Goal: Navigation & Orientation: Find specific page/section

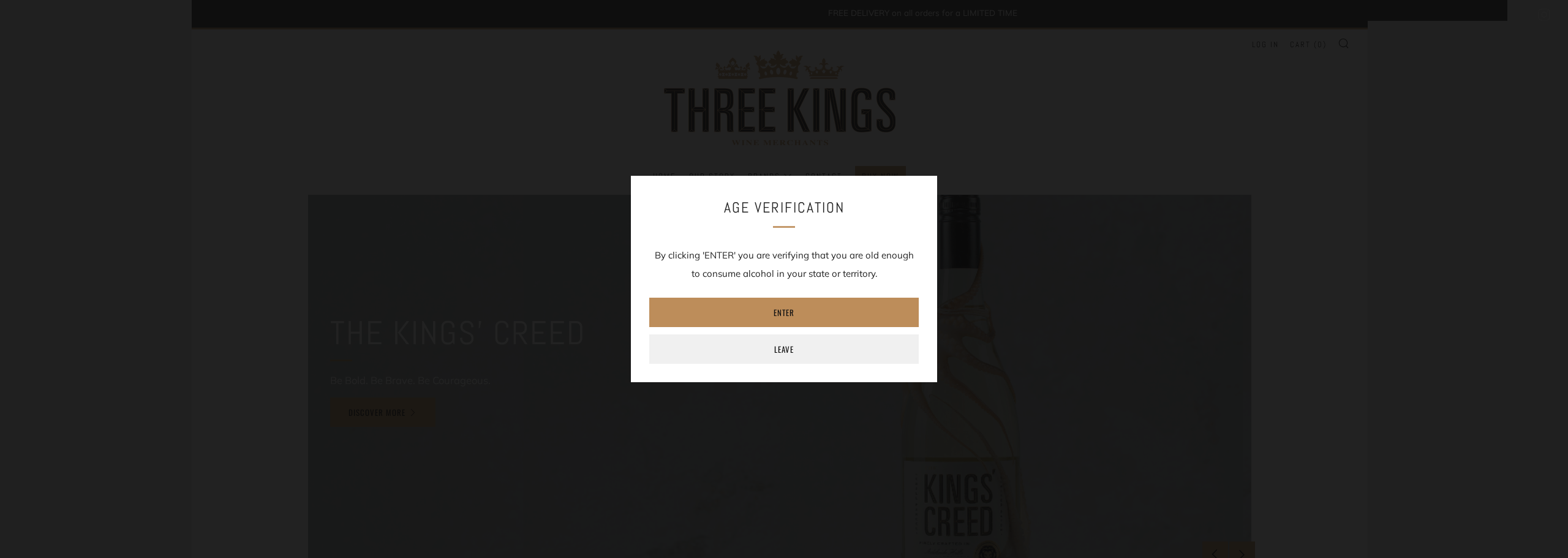
click at [777, 319] on link "Enter" at bounding box center [784, 312] width 270 height 29
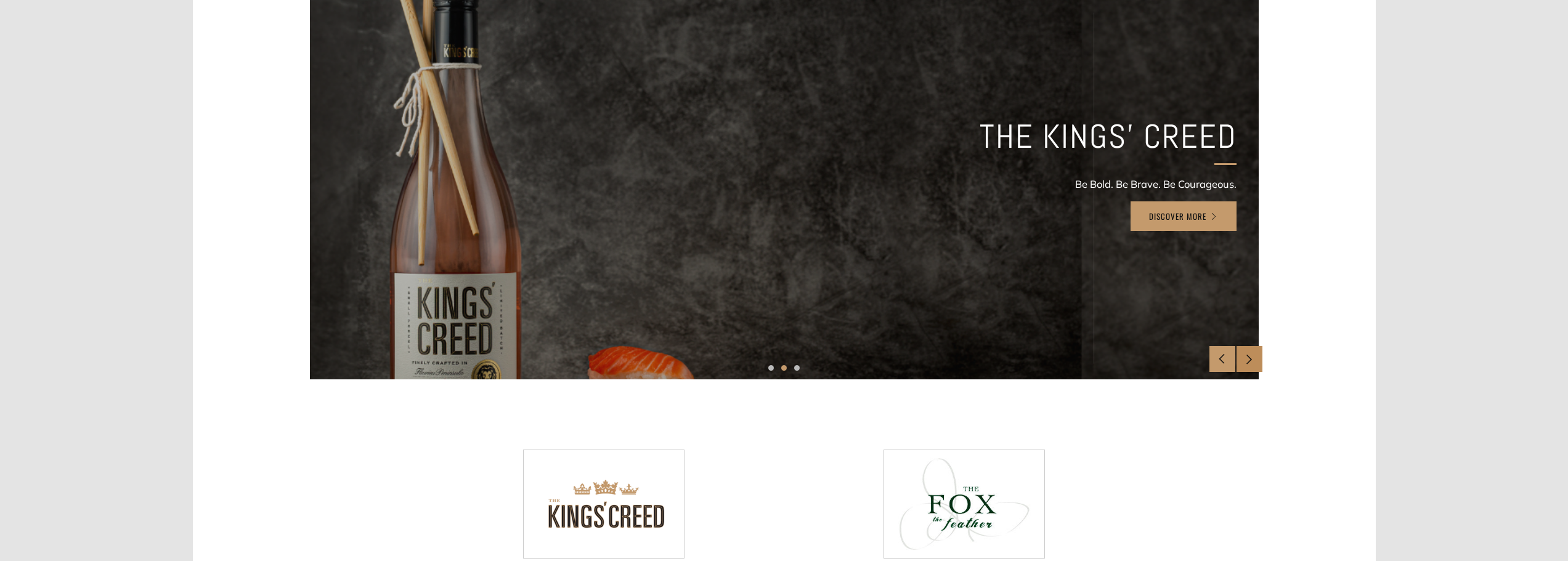
scroll to position [185, 0]
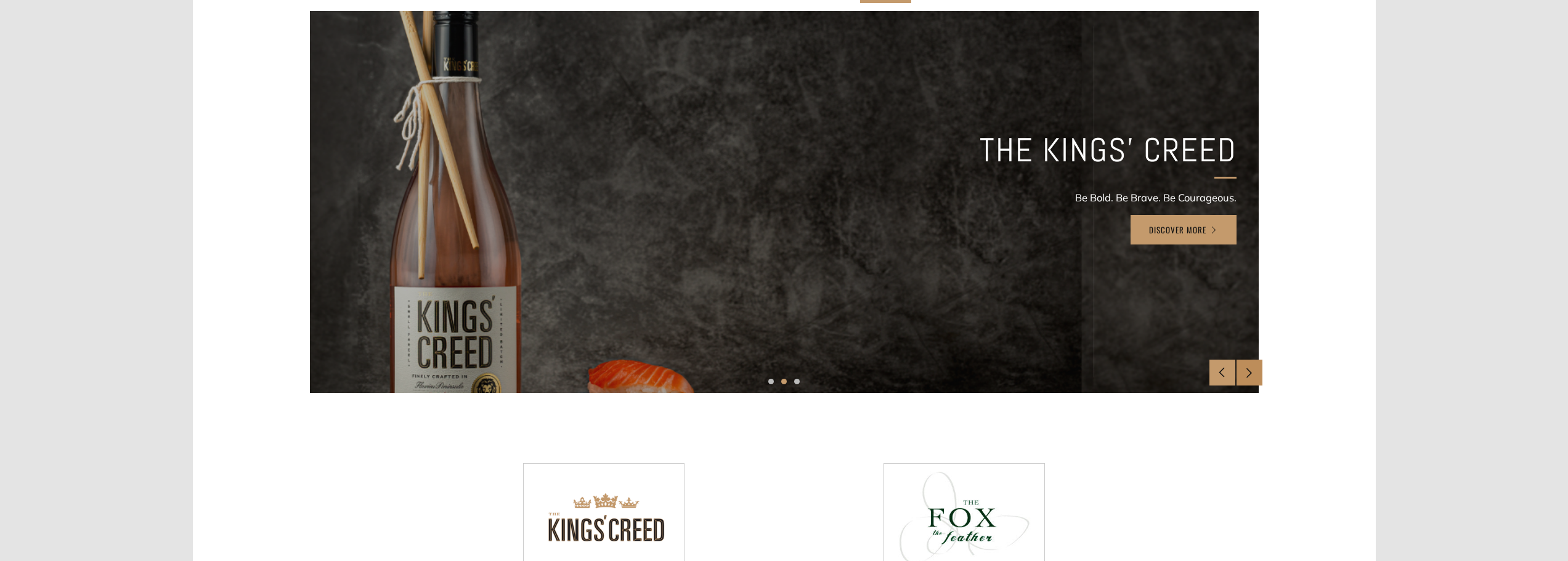
click at [1250, 372] on icon at bounding box center [1249, 372] width 11 height 11
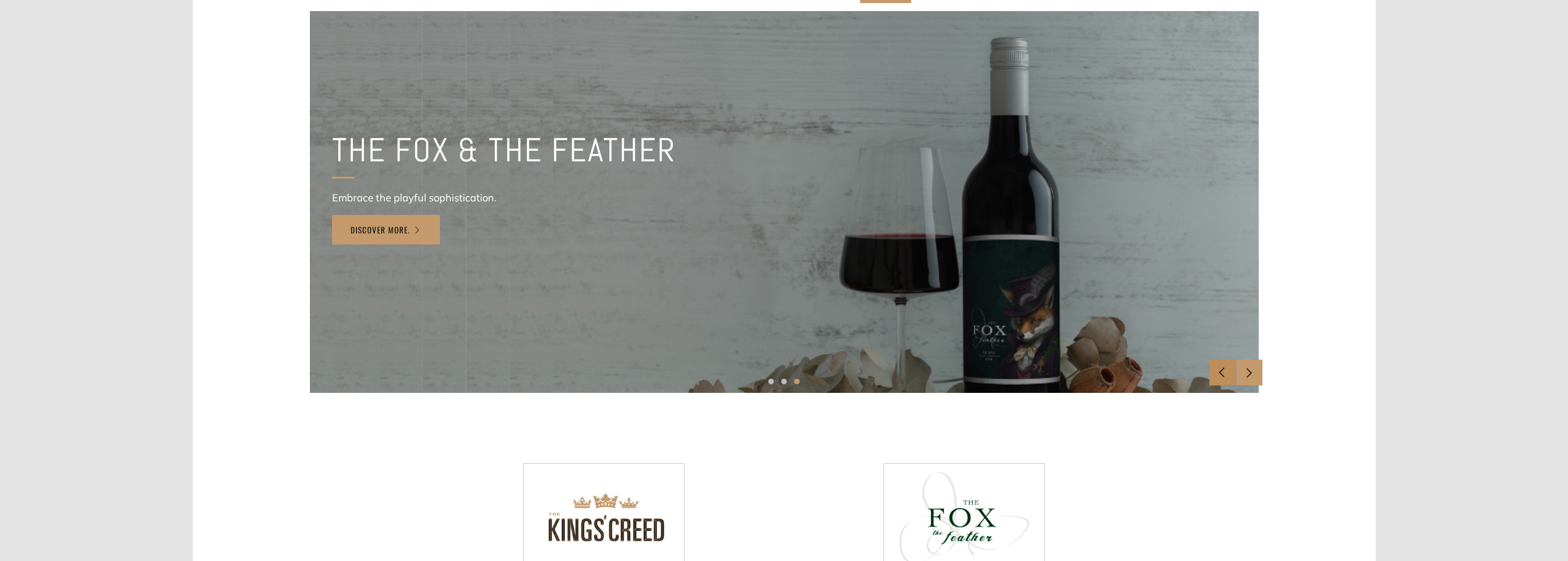
click at [1220, 366] on div at bounding box center [1222, 372] width 26 height 26
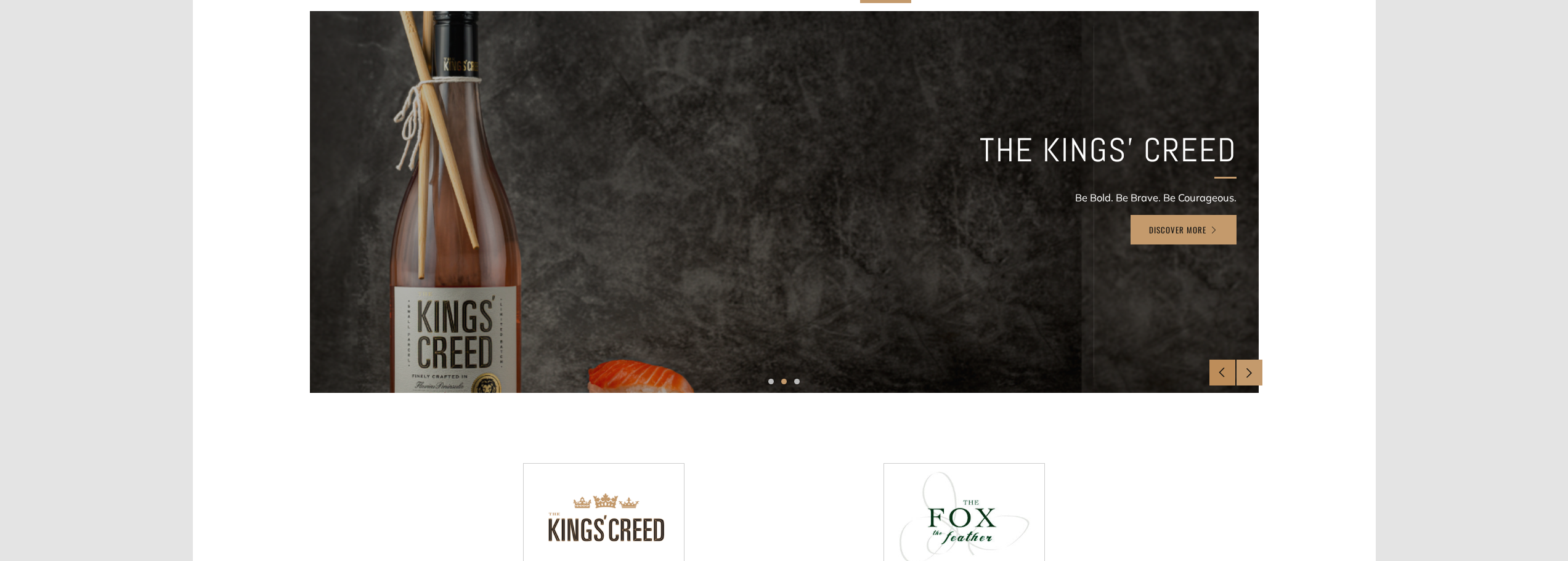
click at [1220, 366] on div at bounding box center [1222, 372] width 26 height 26
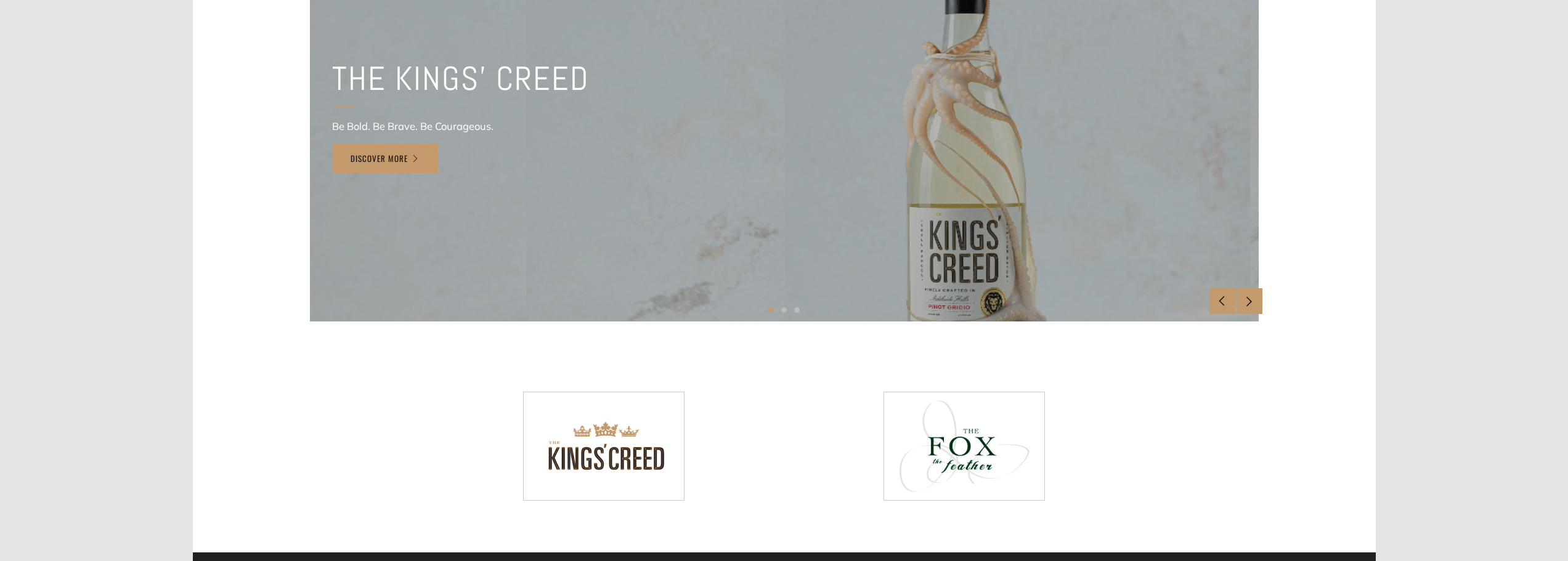
scroll to position [431, 0]
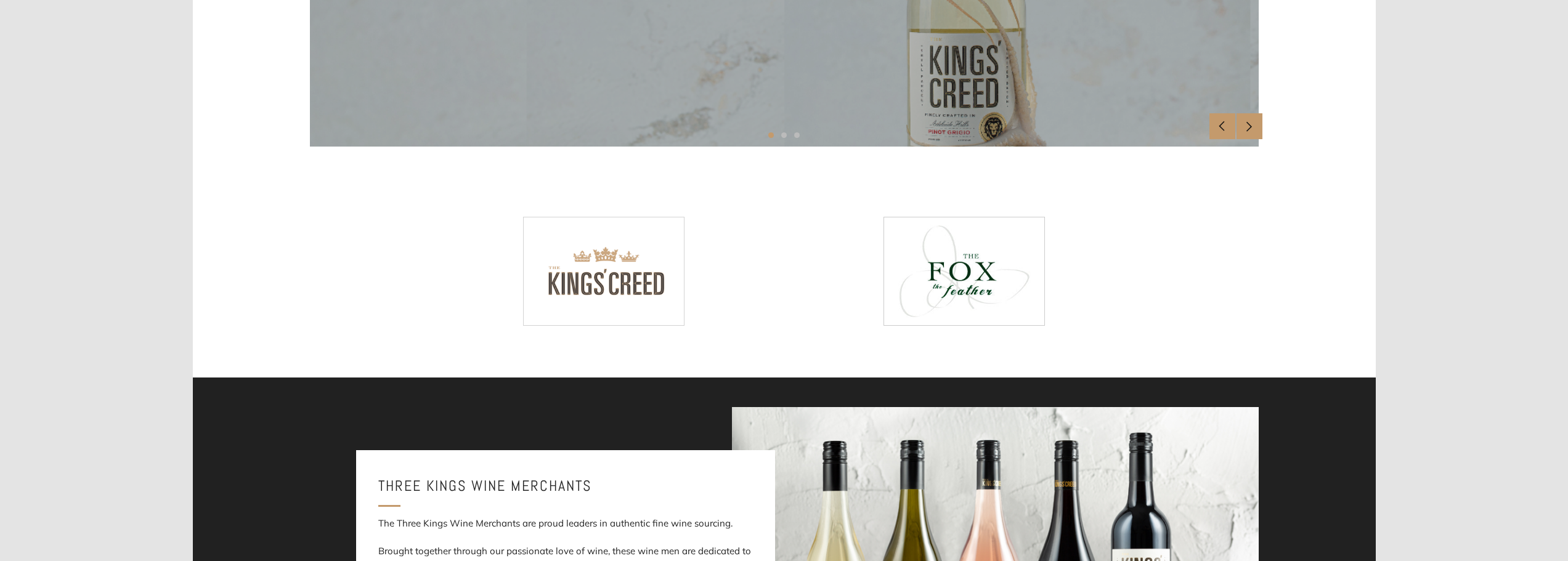
click at [645, 289] on img at bounding box center [604, 271] width 161 height 107
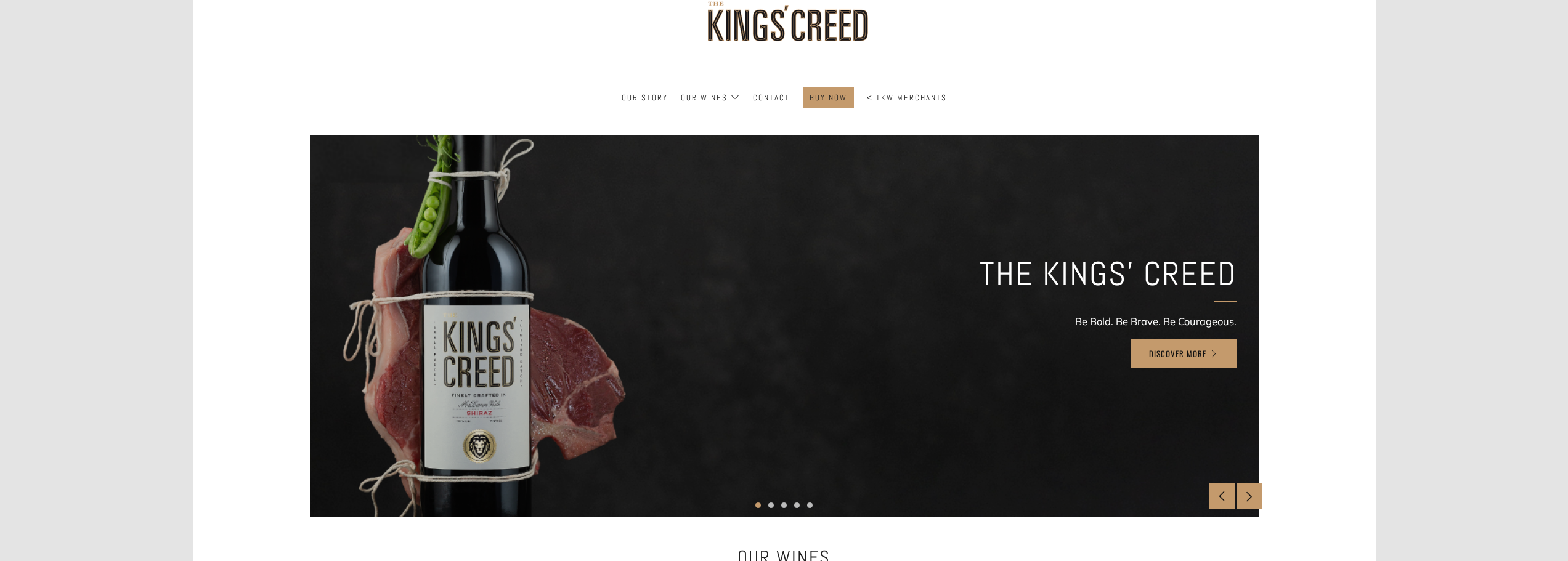
scroll to position [185, 0]
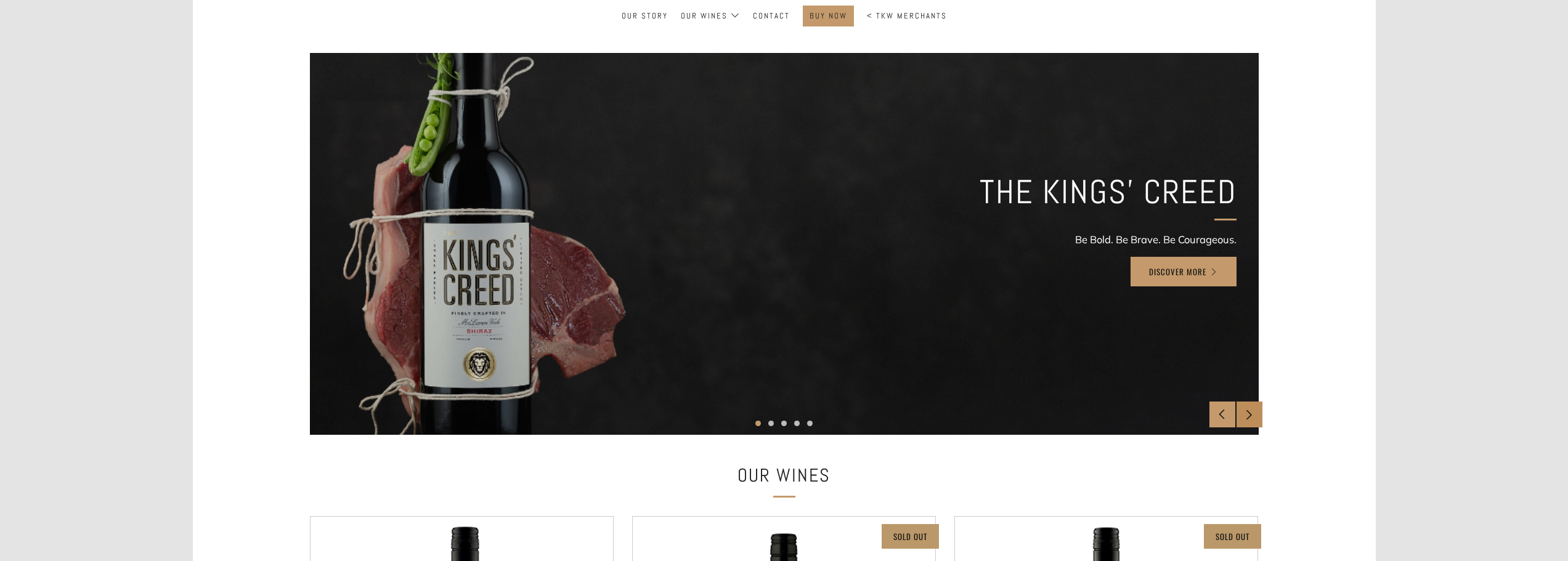
click at [1250, 413] on icon at bounding box center [1249, 414] width 11 height 11
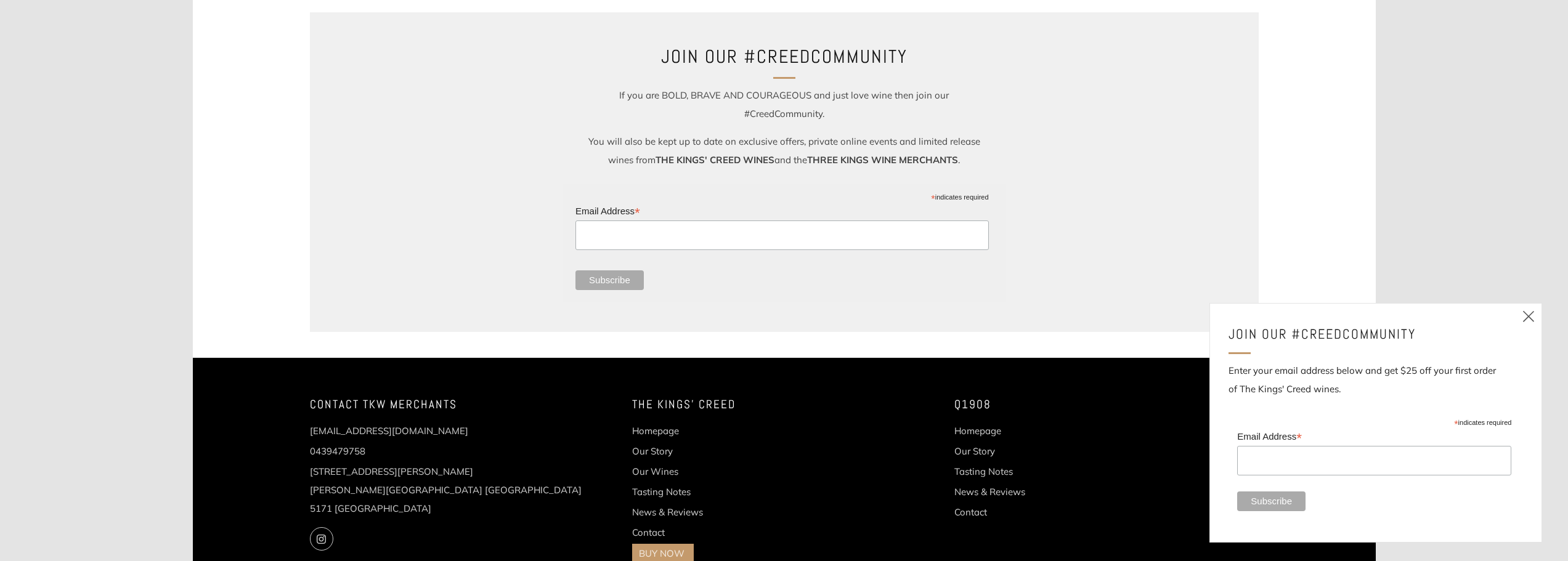
scroll to position [3141, 0]
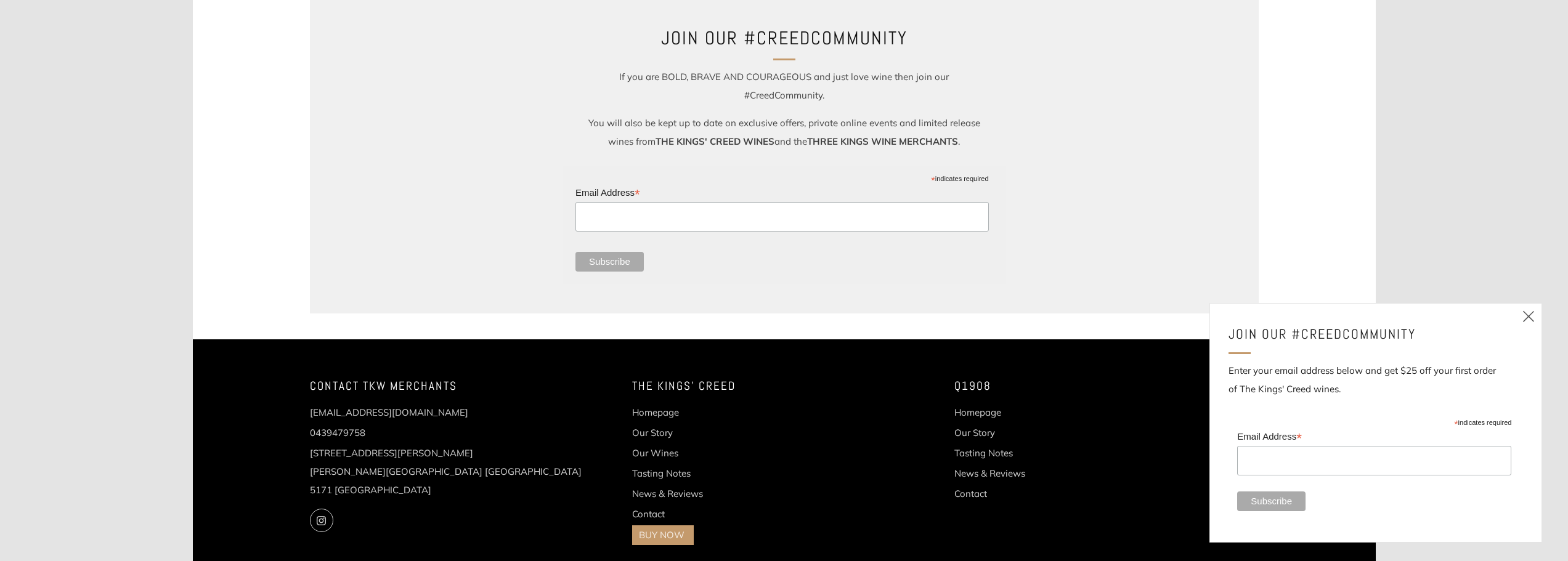
click at [1520, 316] on link "Close (esc)" at bounding box center [1528, 317] width 26 height 26
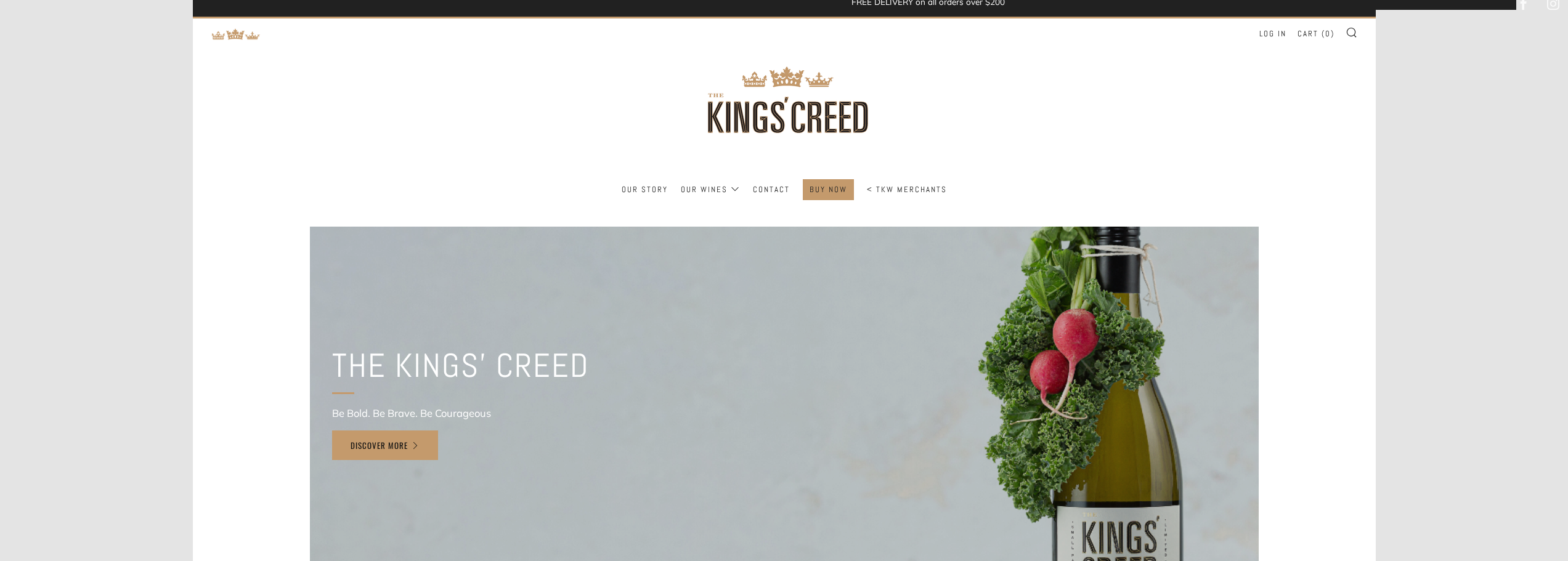
scroll to position [0, 0]
